Goal: Check status

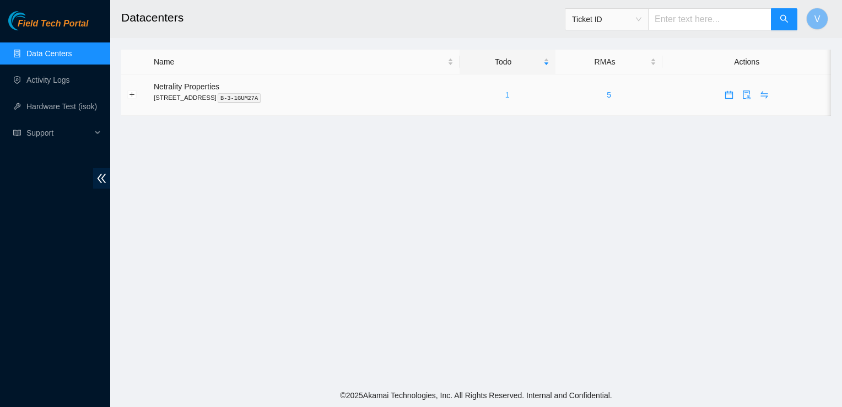
click at [510, 97] on link "1" at bounding box center [507, 94] width 4 height 9
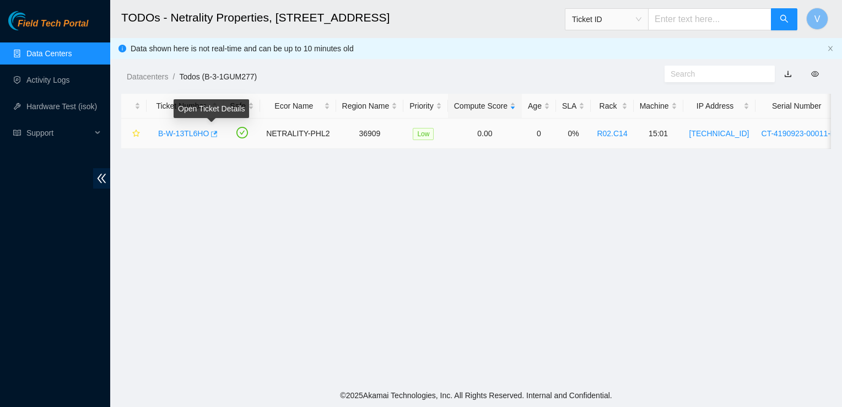
click at [213, 135] on icon "button" at bounding box center [213, 134] width 8 height 8
click at [333, 270] on main "TODOs - Netrality Properties, 401 N. Broad (Philadelphia) Ticket ID V Data show…" at bounding box center [476, 192] width 732 height 384
click at [531, 389] on footer "© 2025 Akamai Technologies, Inc. All Rights Reserved. Internal and Confidential." at bounding box center [476, 395] width 732 height 23
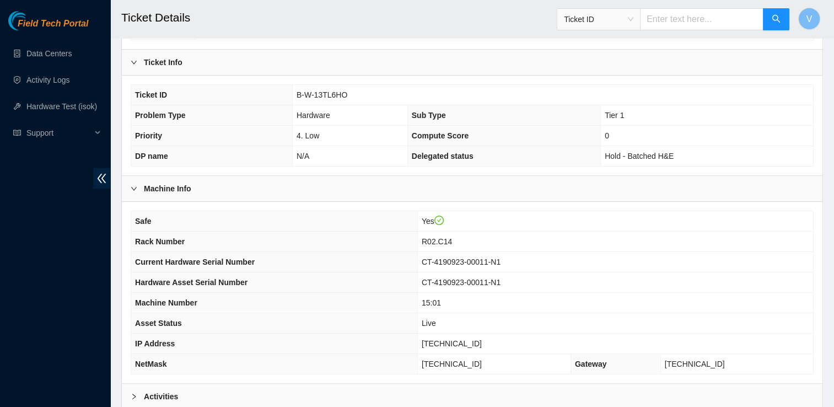
scroll to position [337, 0]
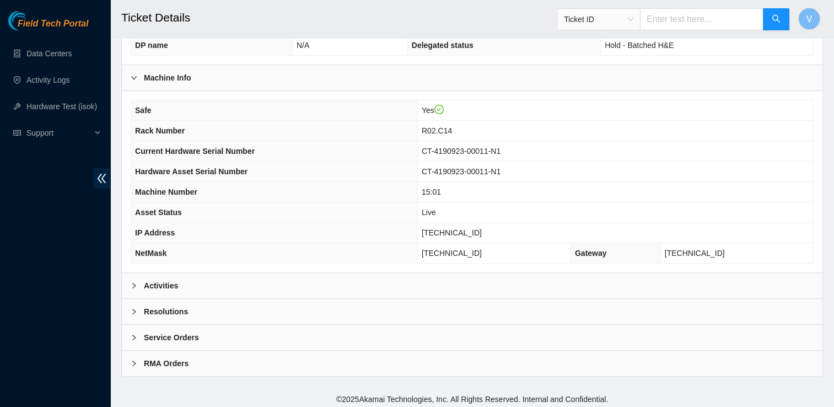
click at [178, 276] on div "Activities" at bounding box center [472, 285] width 701 height 25
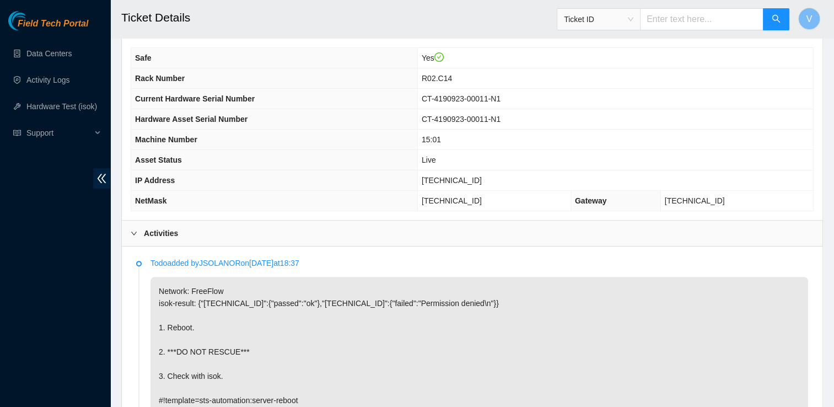
scroll to position [388, 0]
drag, startPoint x: 302, startPoint y: 297, endPoint x: 258, endPoint y: 53, distance: 247.6
click at [258, 53] on th "Safe" at bounding box center [274, 60] width 286 height 20
